Goal: Information Seeking & Learning: Learn about a topic

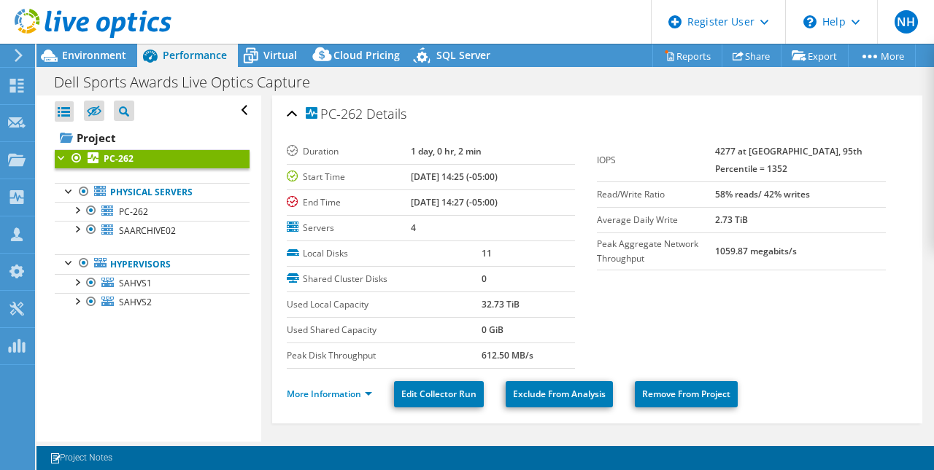
select select "USD"
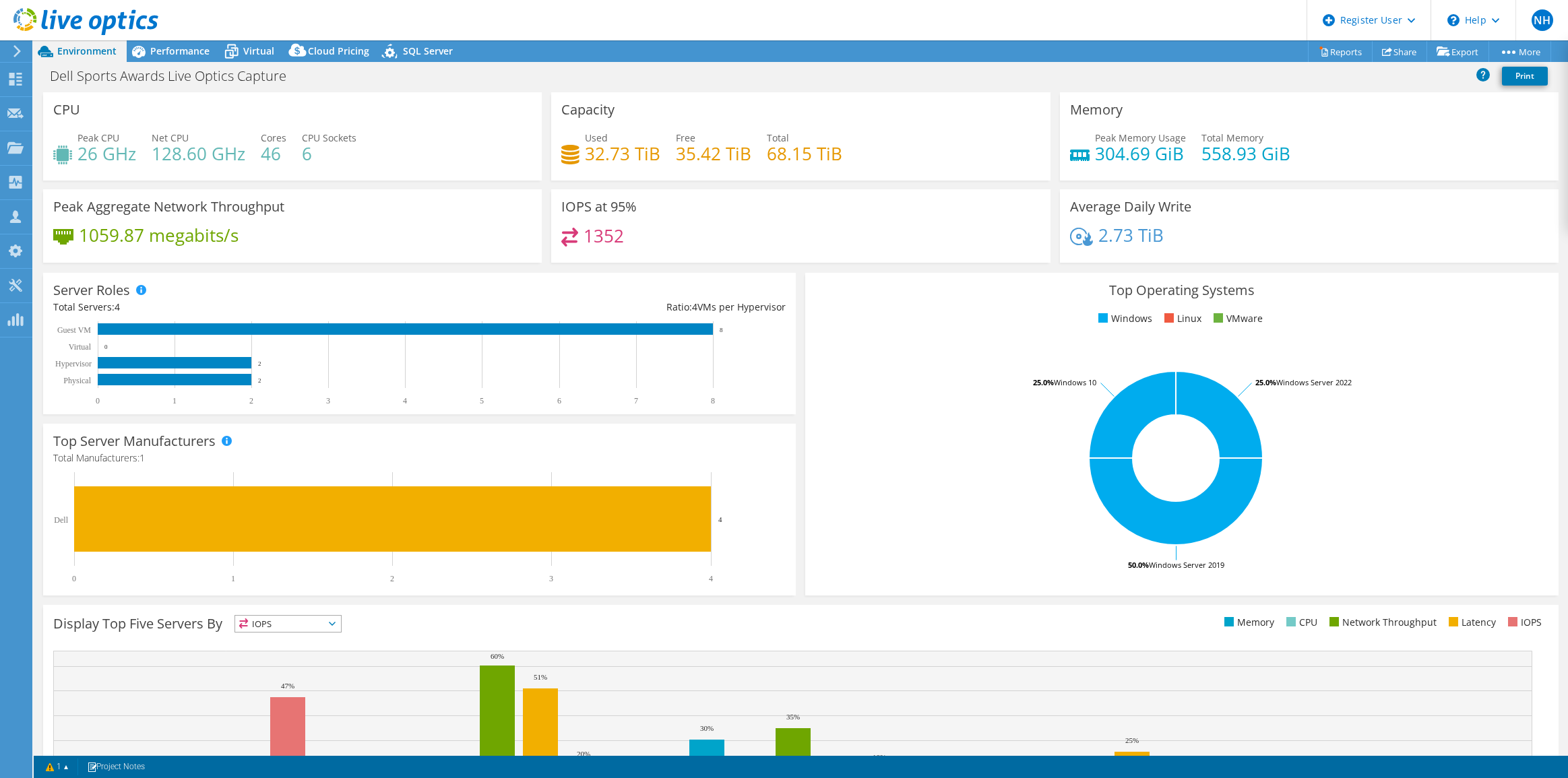
select select "USD"
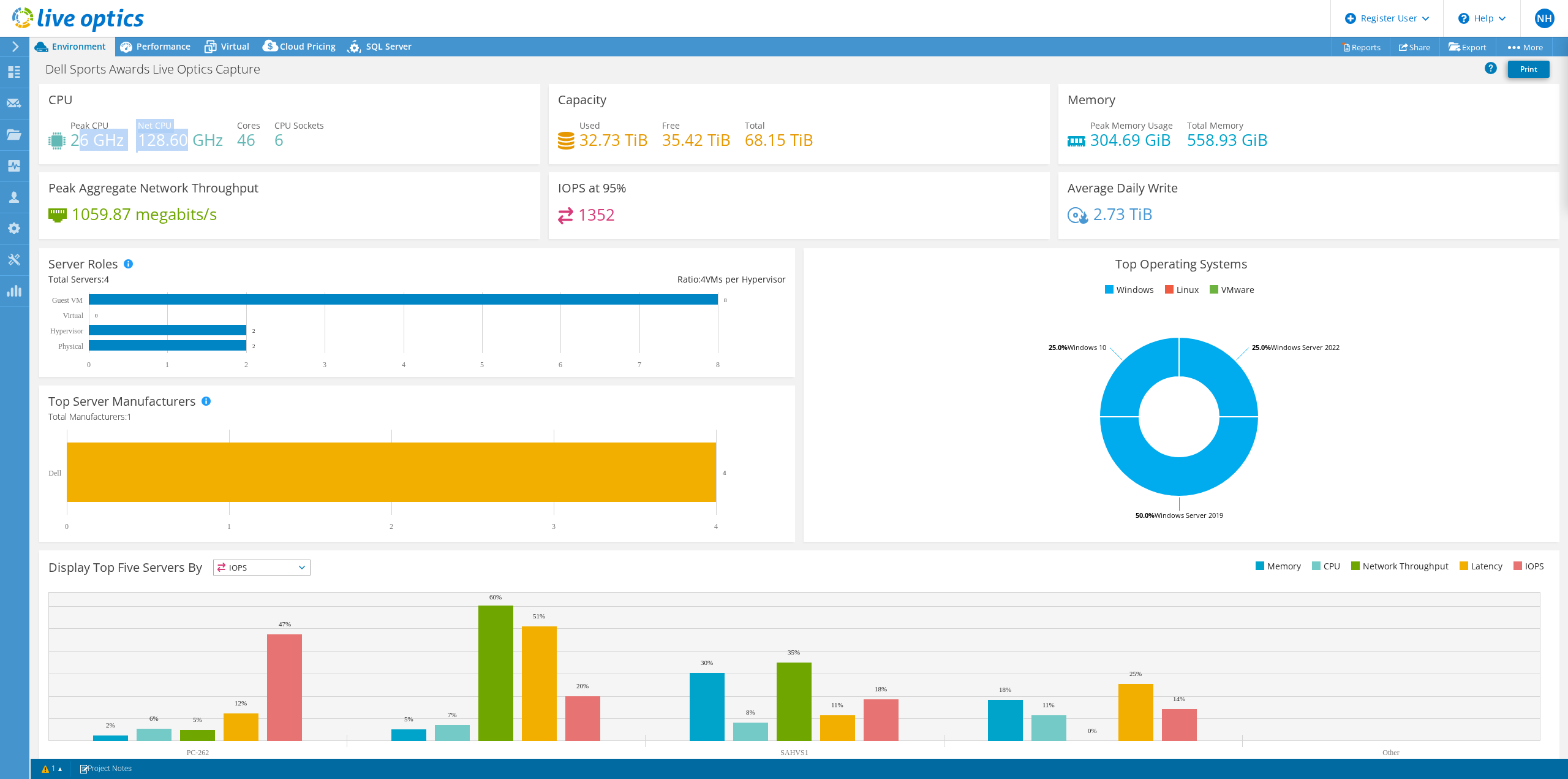
drag, startPoint x: 76, startPoint y: 139, endPoint x: 176, endPoint y: 146, distance: 100.2
click at [180, 145] on div "Peak CPU 26 GHz Net CPU 128.60 GHz Cores 46 CPU Sockets 6" at bounding box center [290, 139] width 483 height 39
click at [87, 140] on div "Projects" at bounding box center [58, 134] width 59 height 30
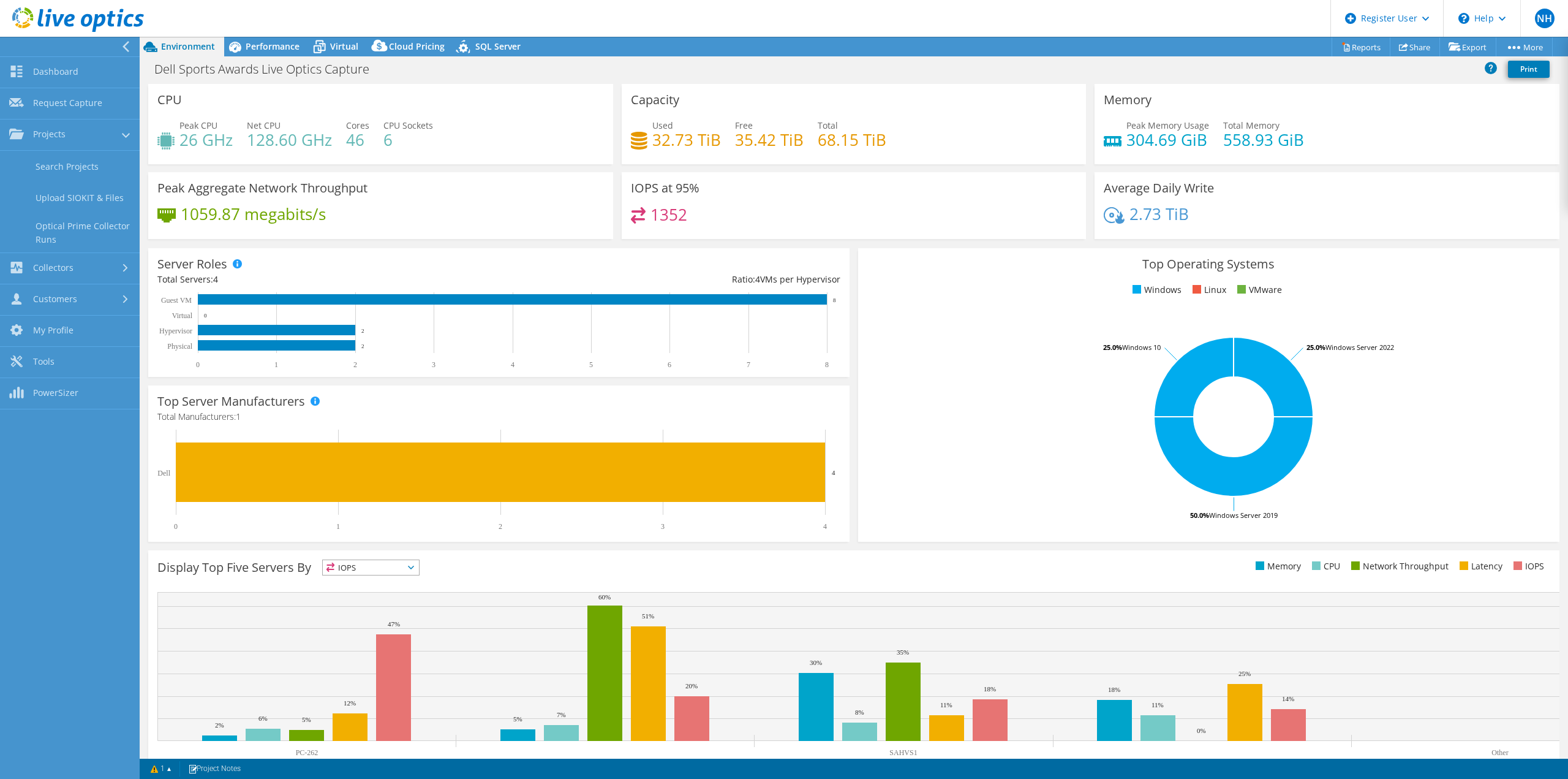
click at [370, 146] on div "Peak CPU 26 GHz Net CPU 128.60 GHz Cores 46 CPU Sockets 6" at bounding box center [380, 139] width 447 height 39
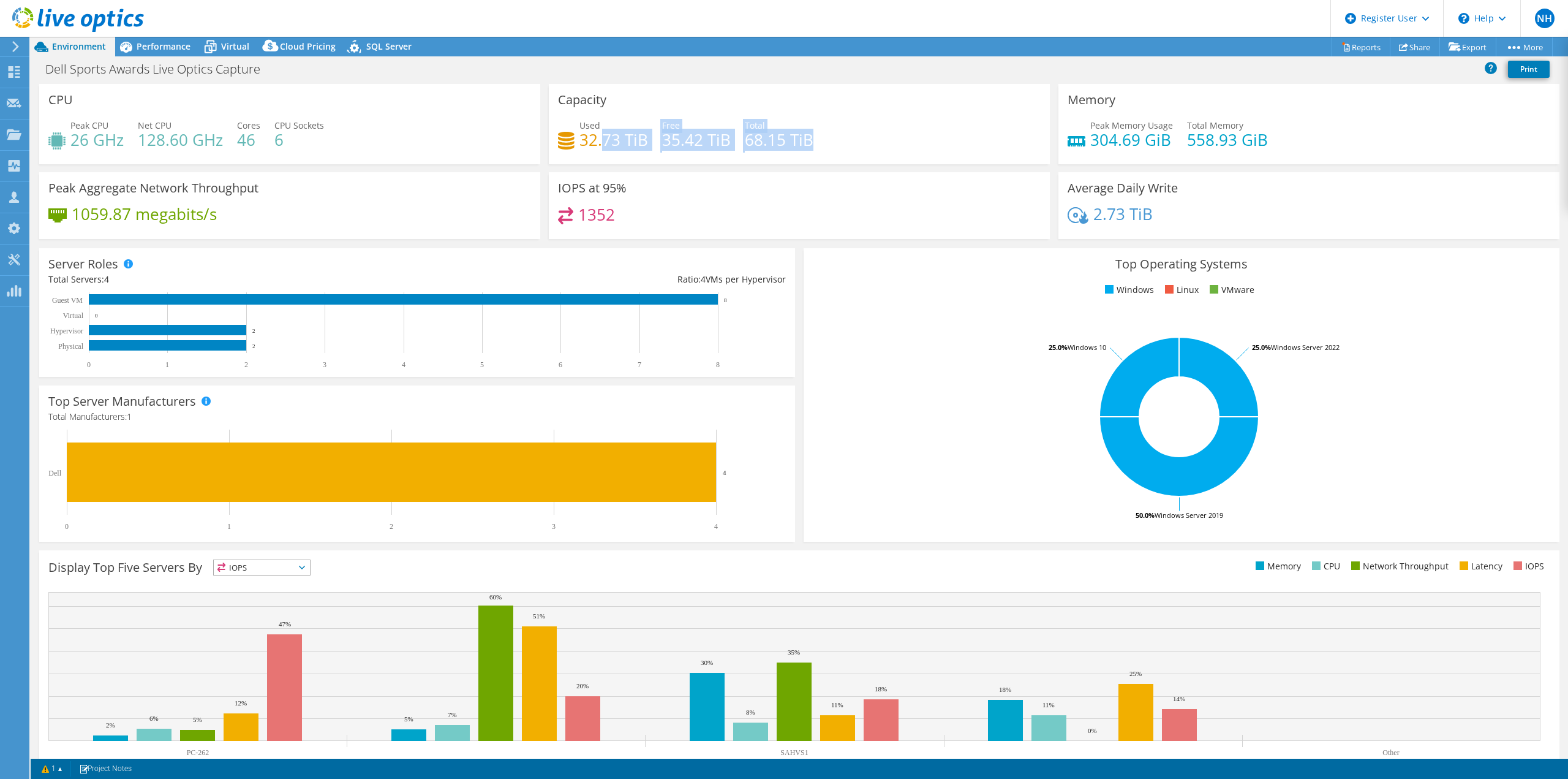
drag, startPoint x: 843, startPoint y: 139, endPoint x: 600, endPoint y: 134, distance: 243.1
click at [600, 134] on div "Used 32.73 TiB Free 35.42 TiB Total 68.15 TiB" at bounding box center [799, 139] width 483 height 39
click at [746, 140] on h4 "68.15 TiB" at bounding box center [779, 139] width 69 height 13
drag, startPoint x: 1081, startPoint y: 141, endPoint x: 1193, endPoint y: 134, distance: 112.2
click at [1193, 134] on div "Peak Memory Usage 304.69 GiB Total Memory 558.93 GiB" at bounding box center [1308, 139] width 483 height 39
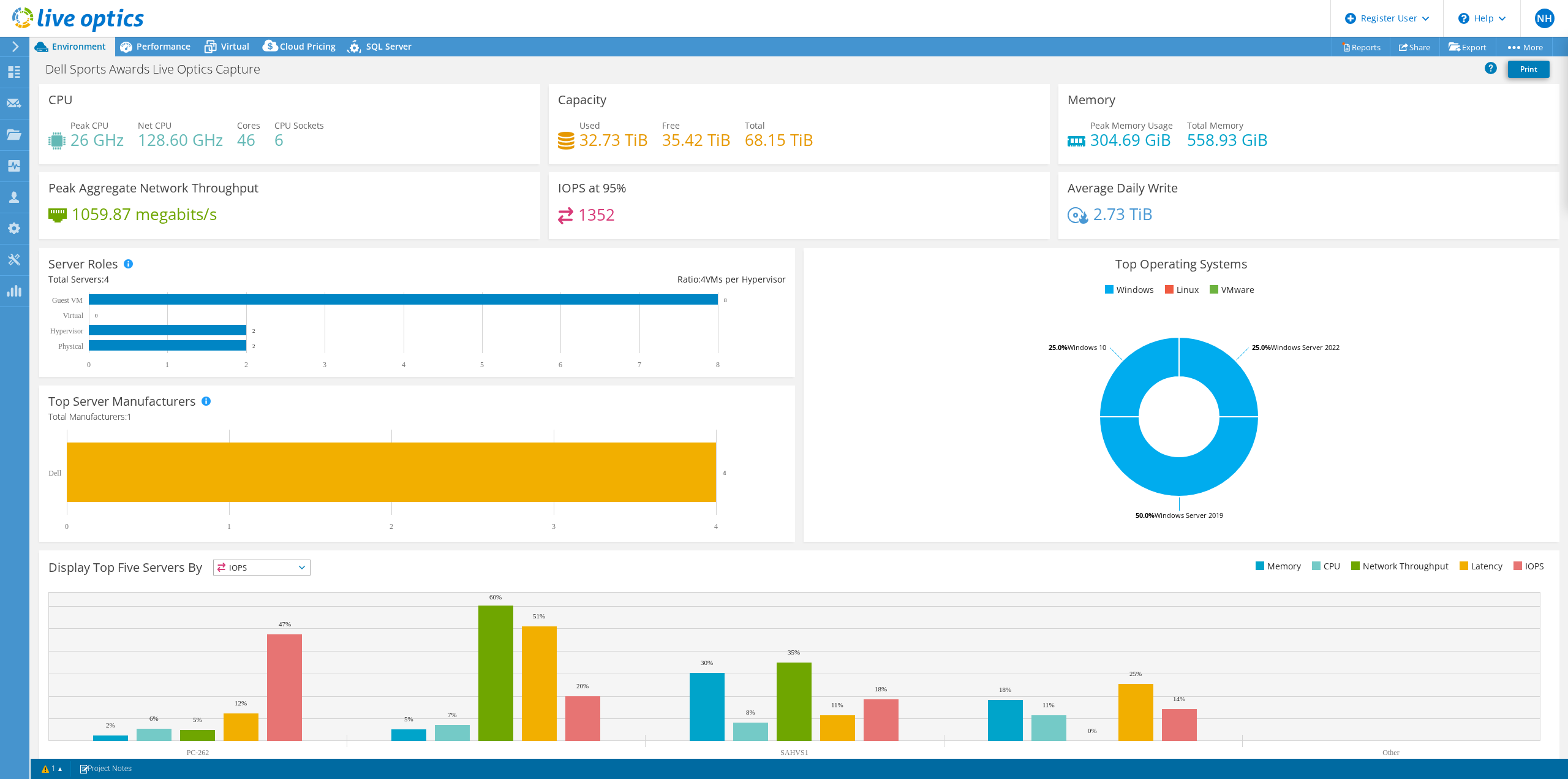
click at [1219, 133] on h4 "558.93 GiB" at bounding box center [1228, 139] width 81 height 13
drag, startPoint x: 1272, startPoint y: 134, endPoint x: 1226, endPoint y: 137, distance: 46.1
click at [1225, 137] on div "Peak Memory Usage 304.69 GiB Total Memory 558.93 GiB" at bounding box center [1308, 139] width 483 height 39
click at [1304, 132] on div "Peak Memory Usage 304.69 GiB Total Memory 558.93 GiB" at bounding box center [1308, 139] width 483 height 39
click at [155, 49] on span "Performance" at bounding box center [164, 46] width 54 height 12
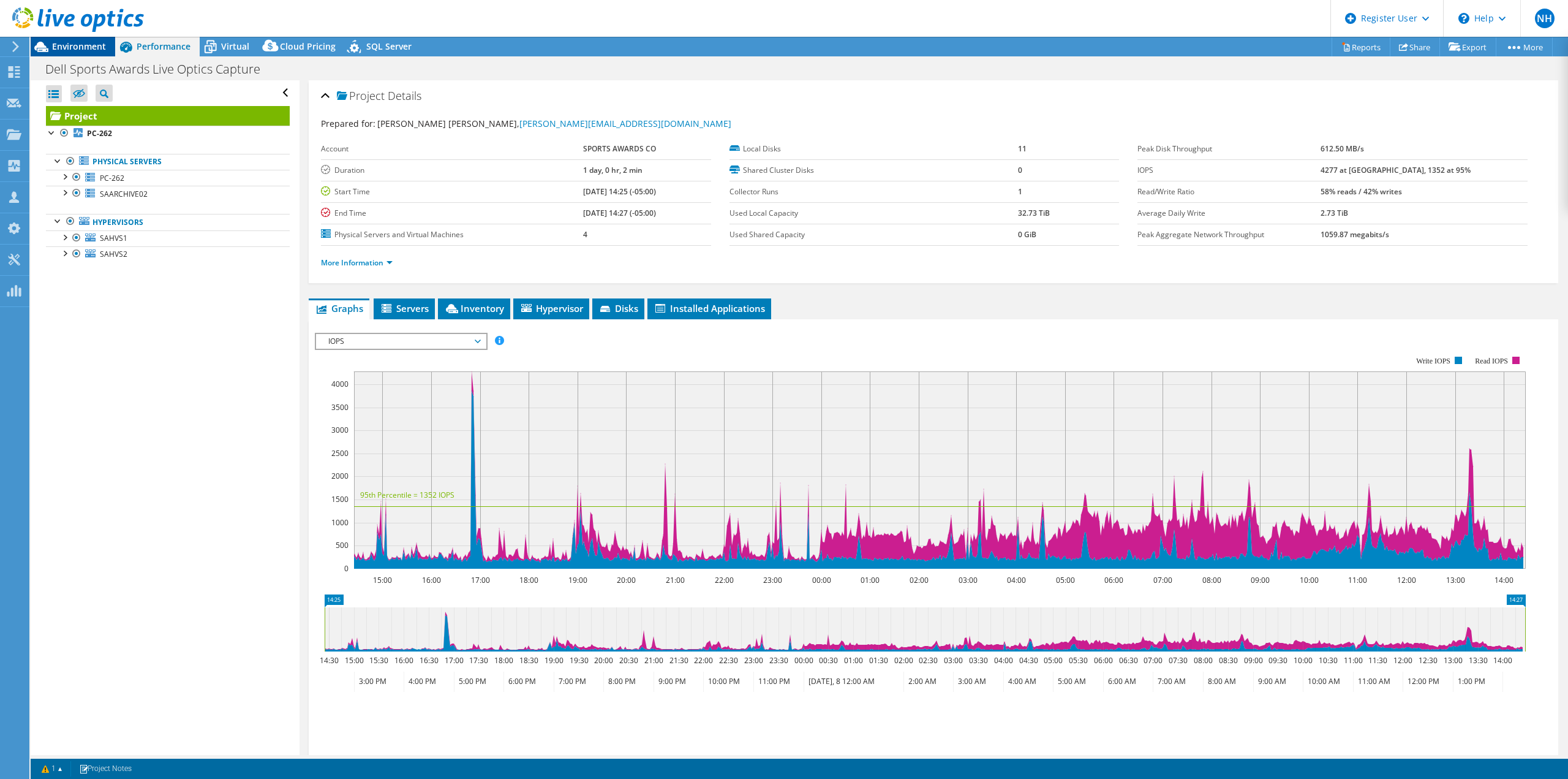
click at [71, 45] on span "Environment" at bounding box center [79, 46] width 54 height 12
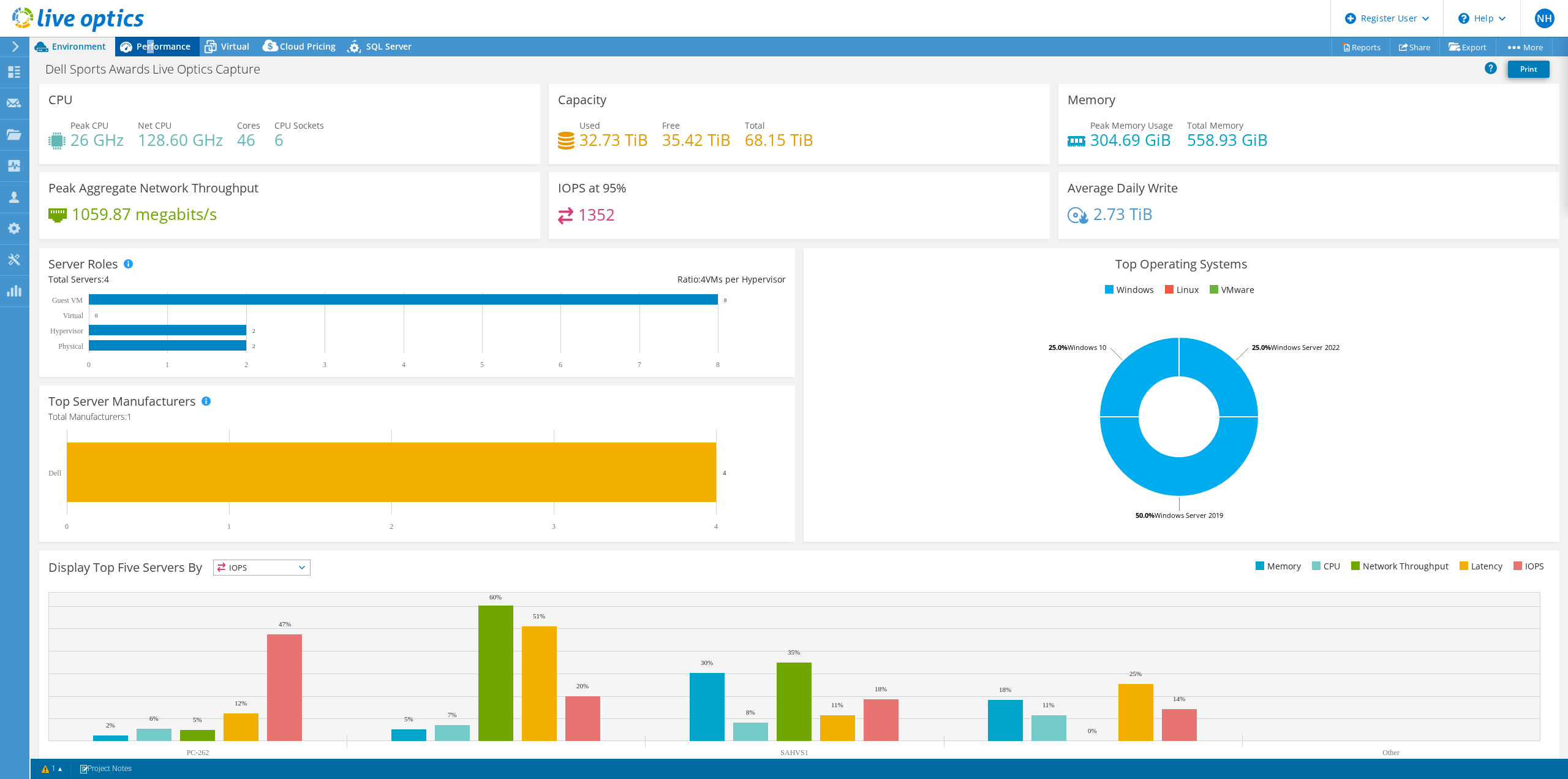
drag, startPoint x: 147, startPoint y: 48, endPoint x: 154, endPoint y: 48, distance: 7.0
click at [154, 48] on span "Performance" at bounding box center [164, 46] width 54 height 12
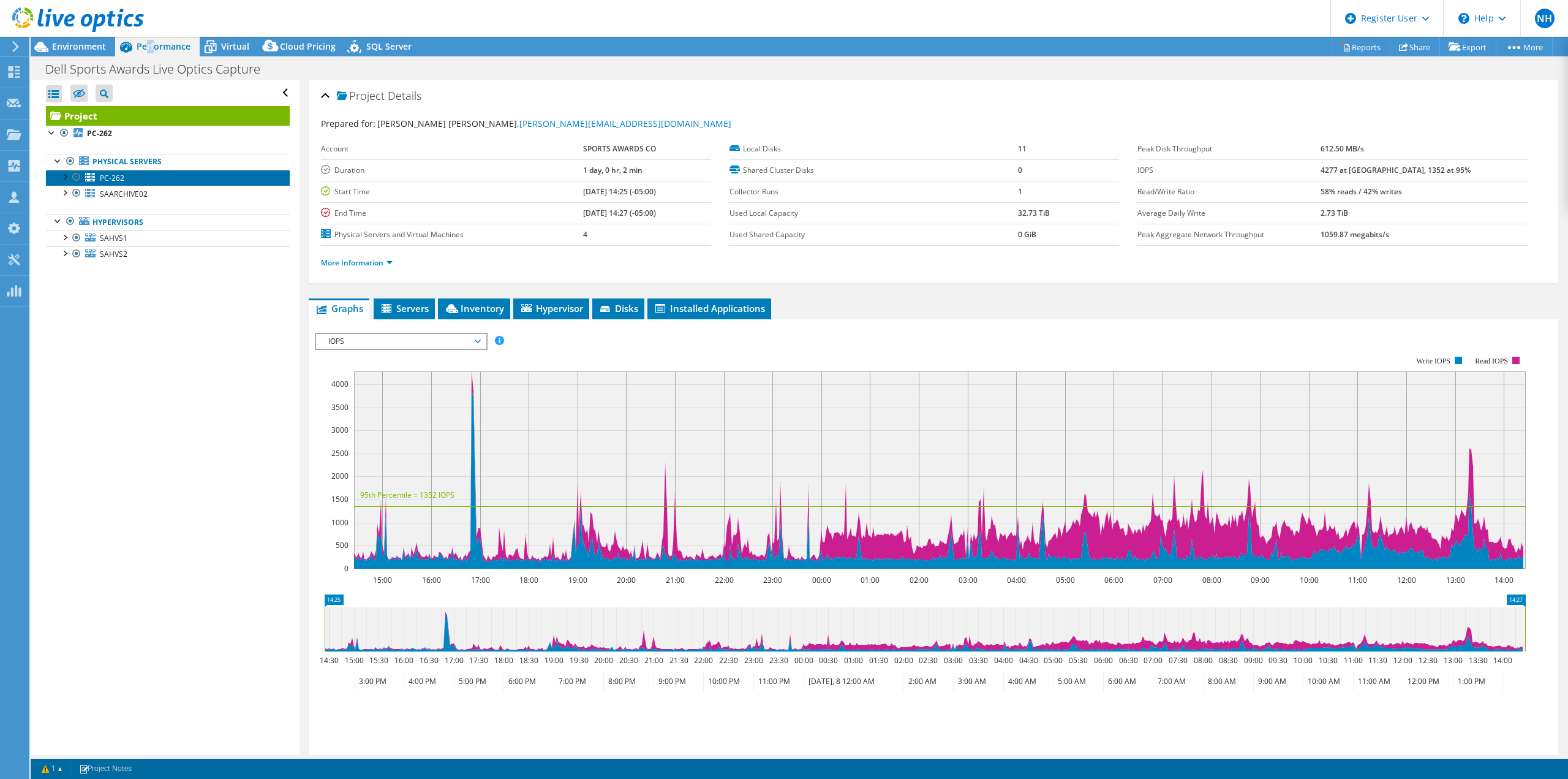
click at [117, 180] on span "PC-262" at bounding box center [112, 178] width 24 height 10
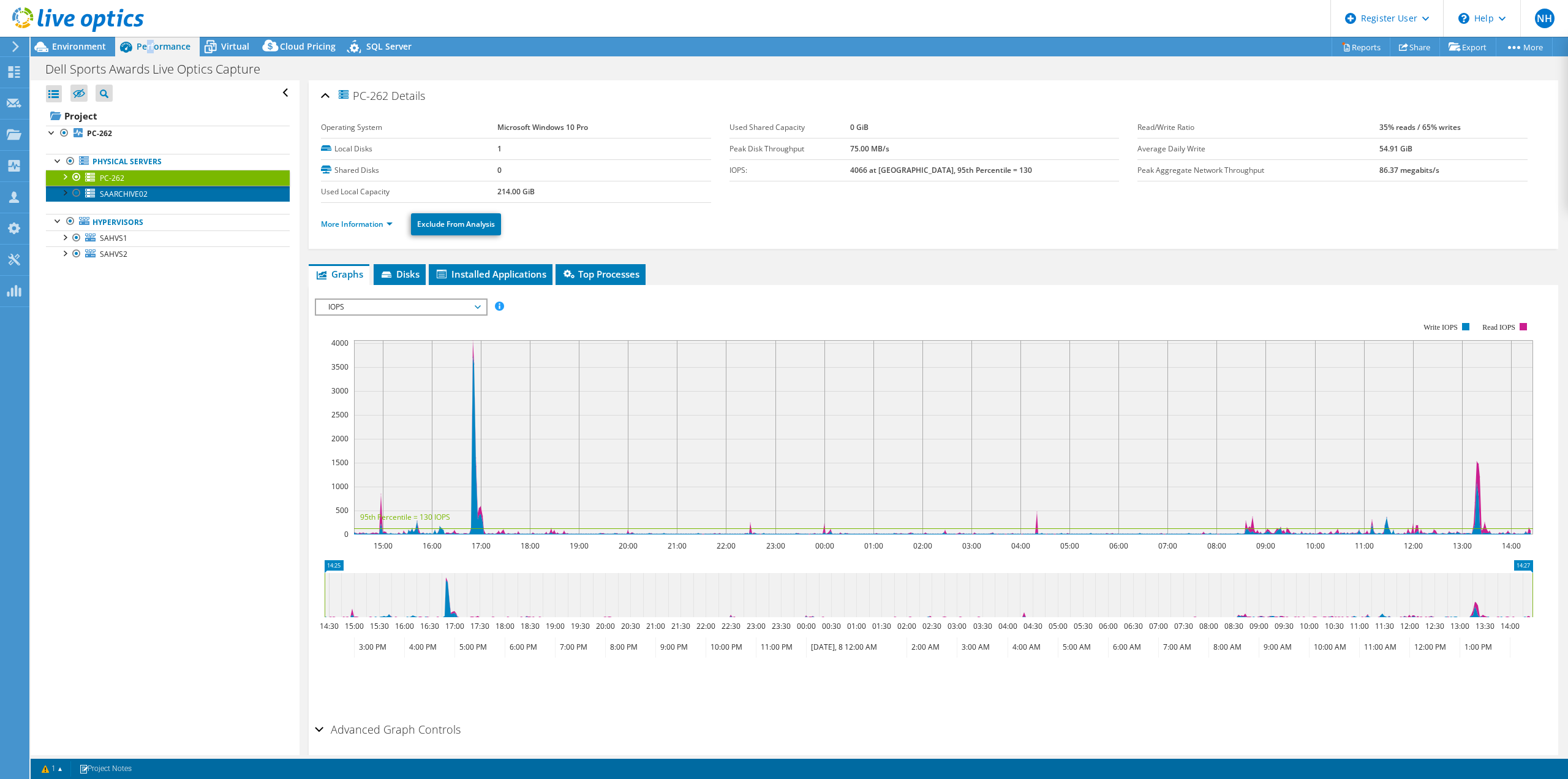
click at [113, 192] on span "SAARCHIVE02" at bounding box center [123, 194] width 48 height 10
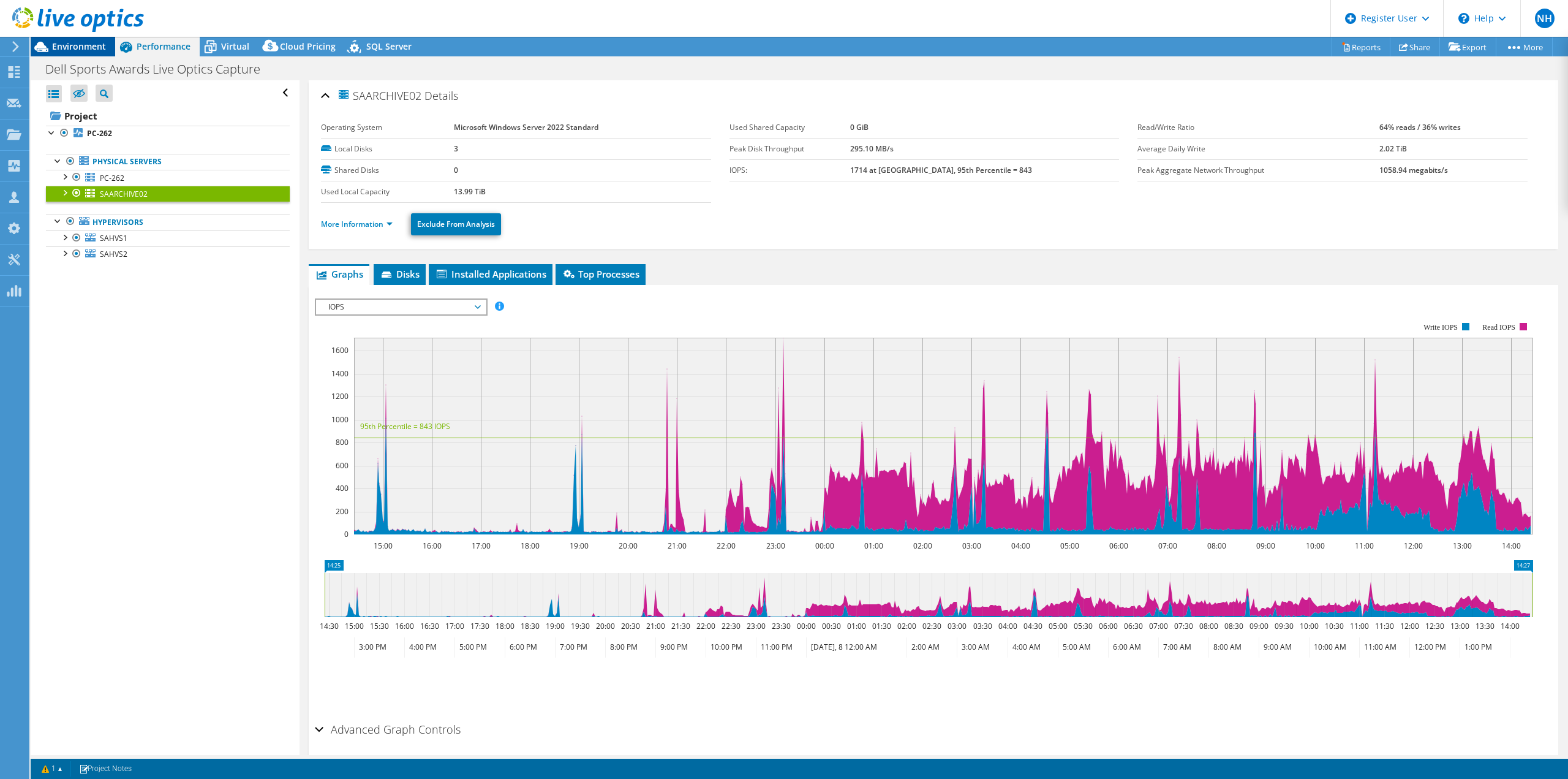
click at [76, 50] on span "Environment" at bounding box center [79, 46] width 54 height 12
